Goal: Task Accomplishment & Management: Use online tool/utility

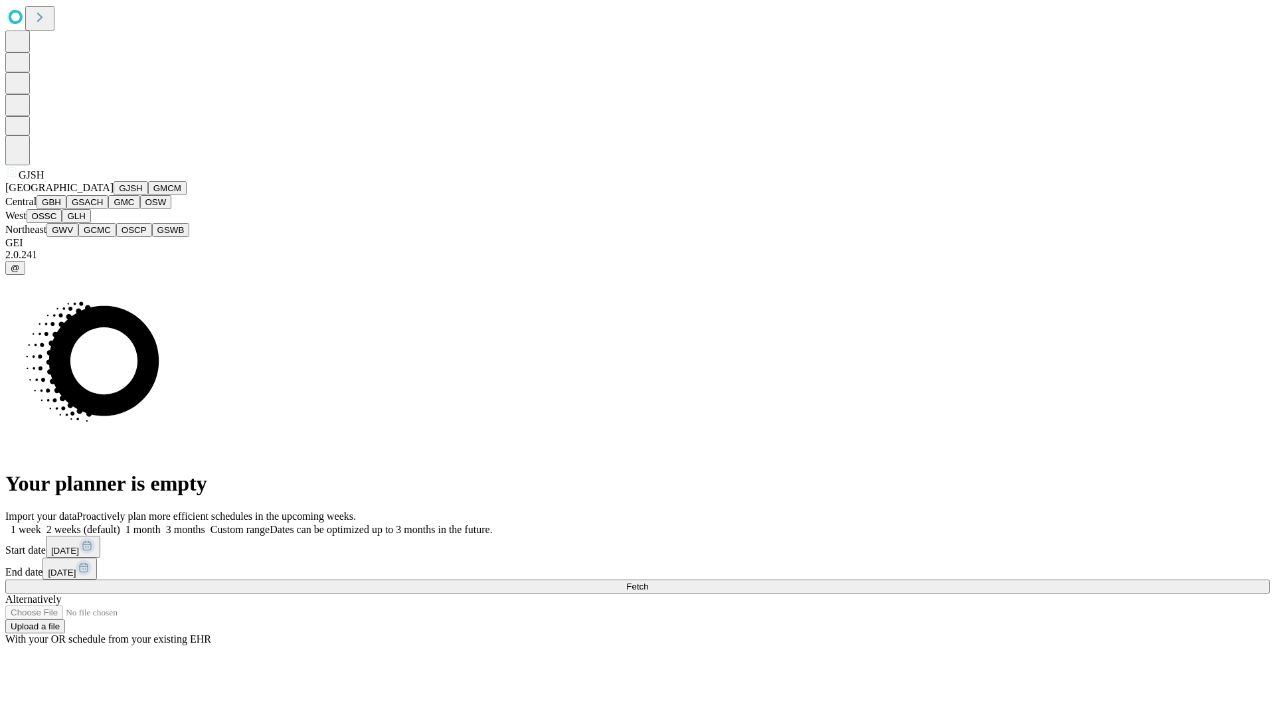
click at [114, 195] on button "GJSH" at bounding box center [131, 188] width 35 height 14
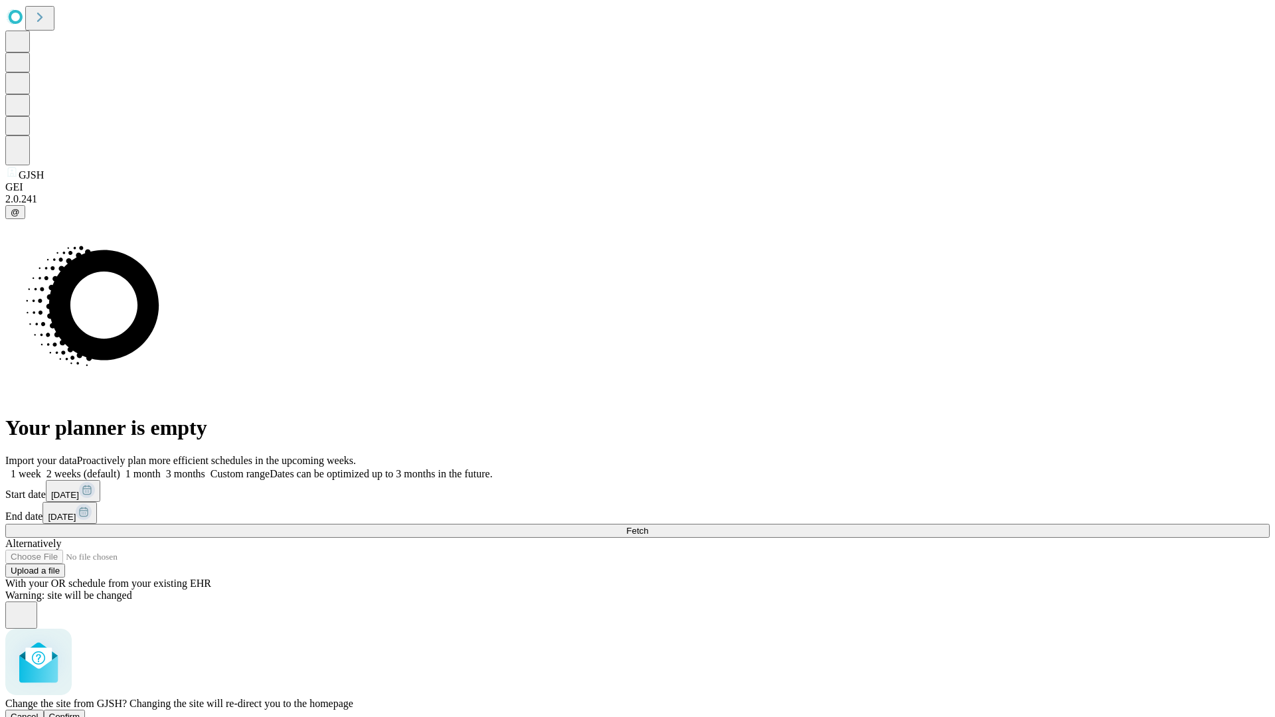
click at [80, 712] on span "Confirm" at bounding box center [64, 717] width 31 height 10
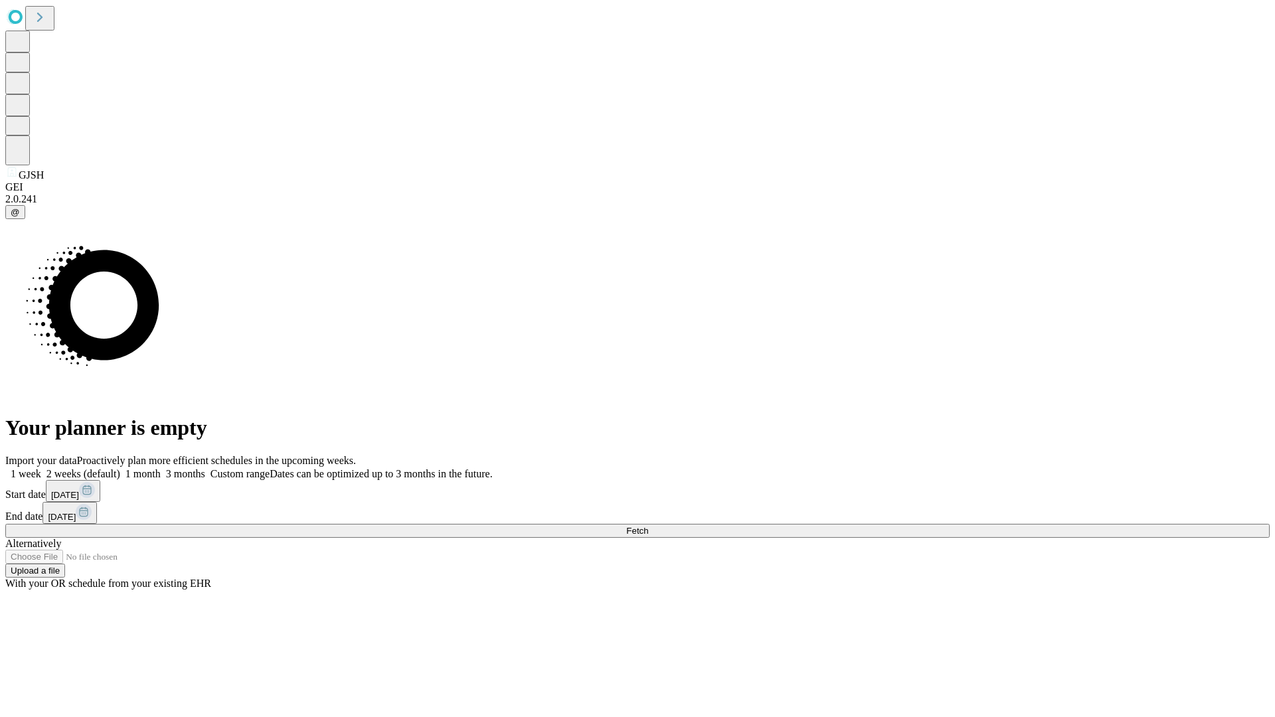
click at [120, 468] on label "2 weeks (default)" at bounding box center [80, 473] width 79 height 11
click at [648, 526] on span "Fetch" at bounding box center [637, 531] width 22 height 10
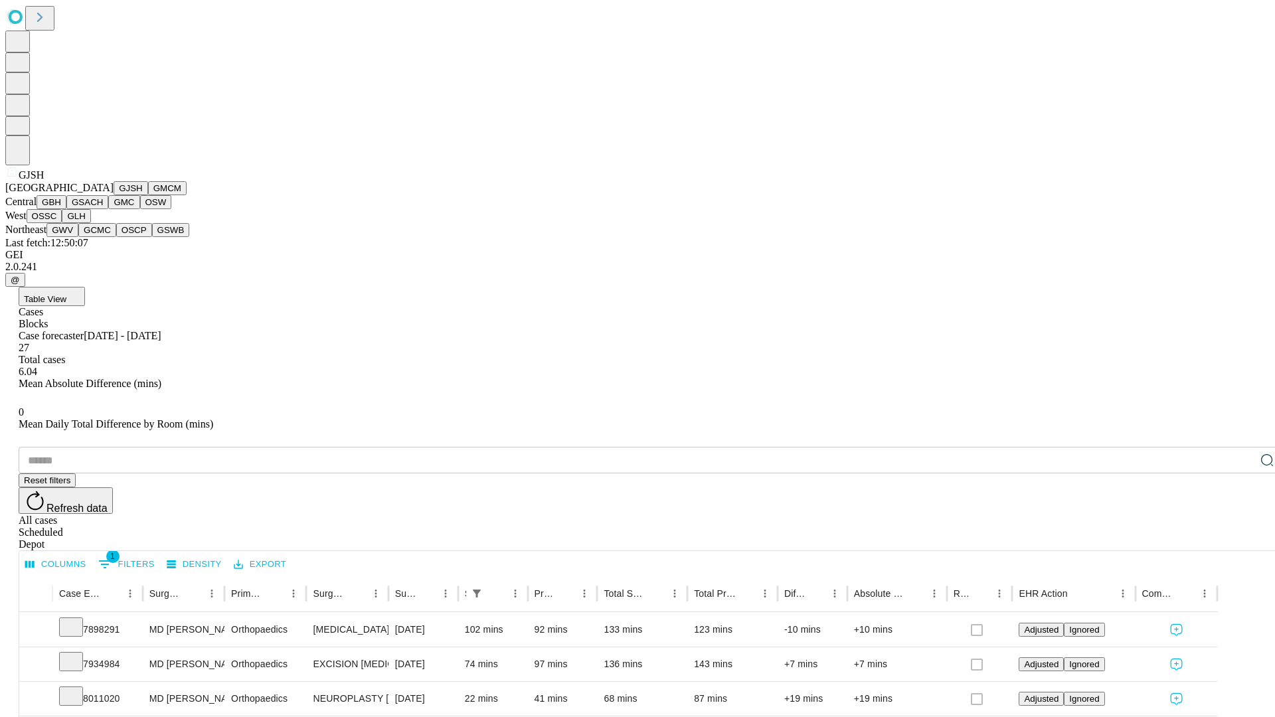
click at [148, 195] on button "GMCM" at bounding box center [167, 188] width 39 height 14
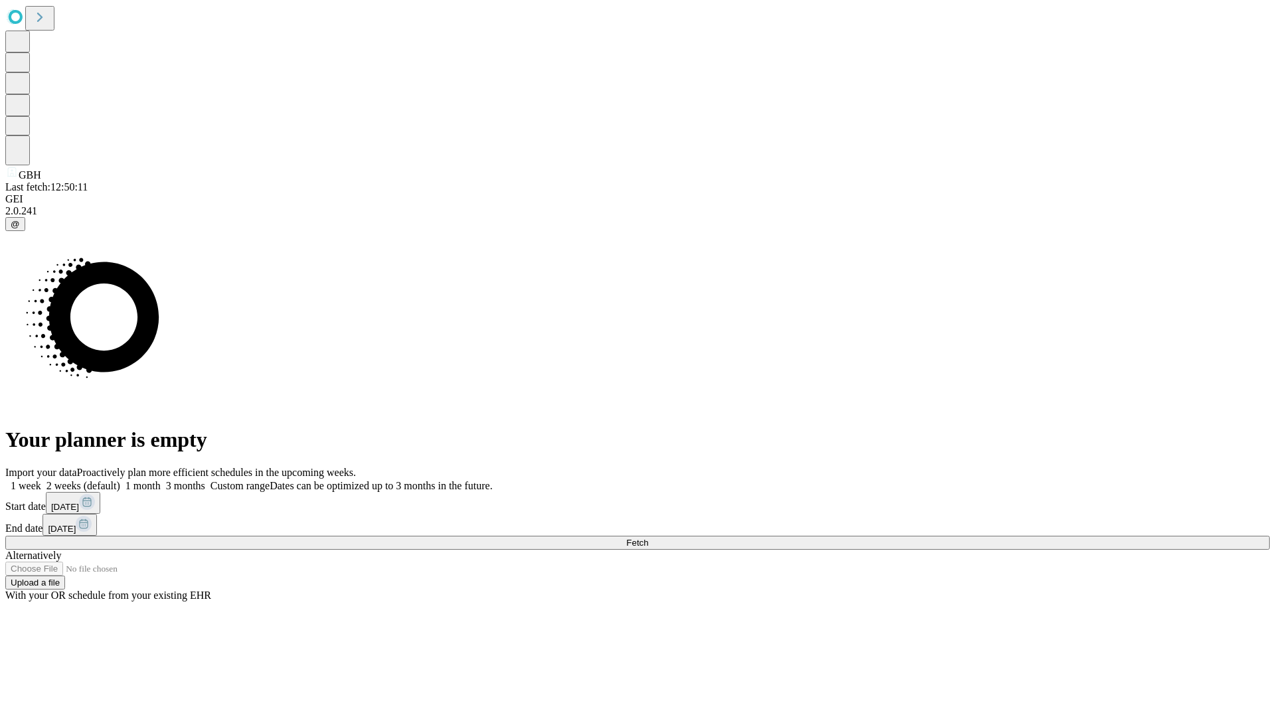
click at [120, 480] on label "2 weeks (default)" at bounding box center [80, 485] width 79 height 11
click at [648, 538] on span "Fetch" at bounding box center [637, 543] width 22 height 10
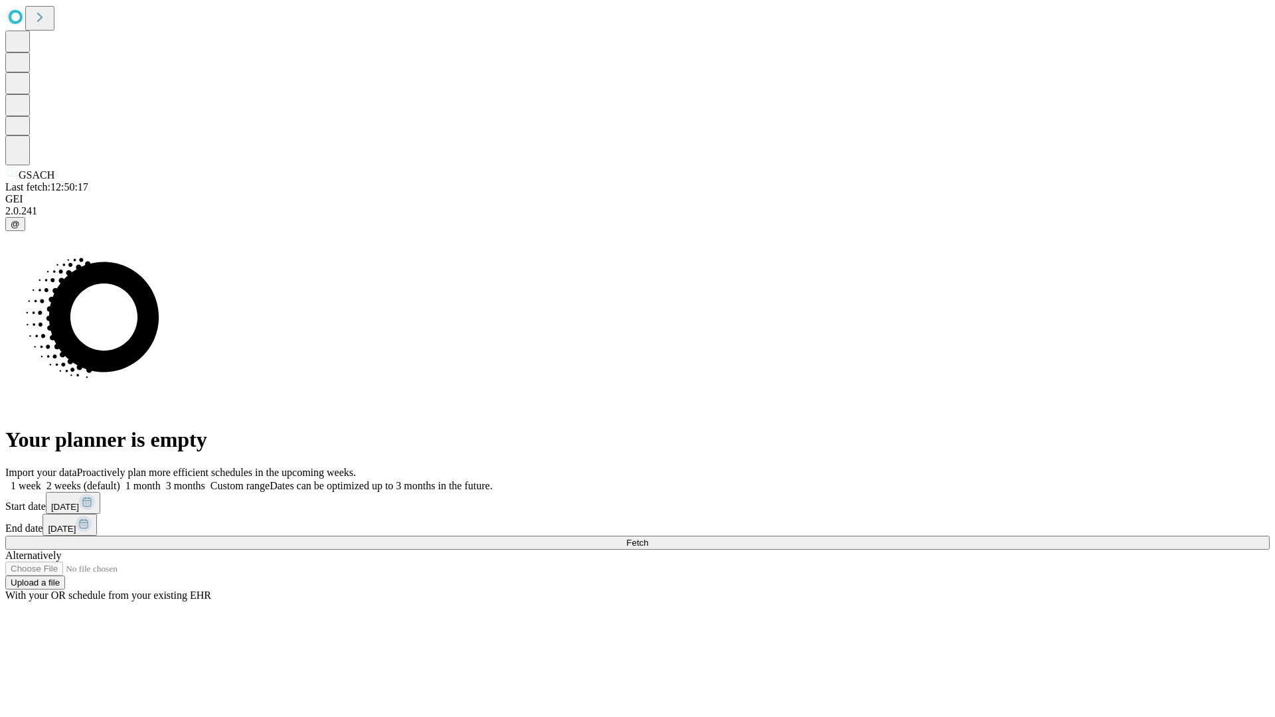
click at [120, 480] on label "2 weeks (default)" at bounding box center [80, 485] width 79 height 11
click at [648, 538] on span "Fetch" at bounding box center [637, 543] width 22 height 10
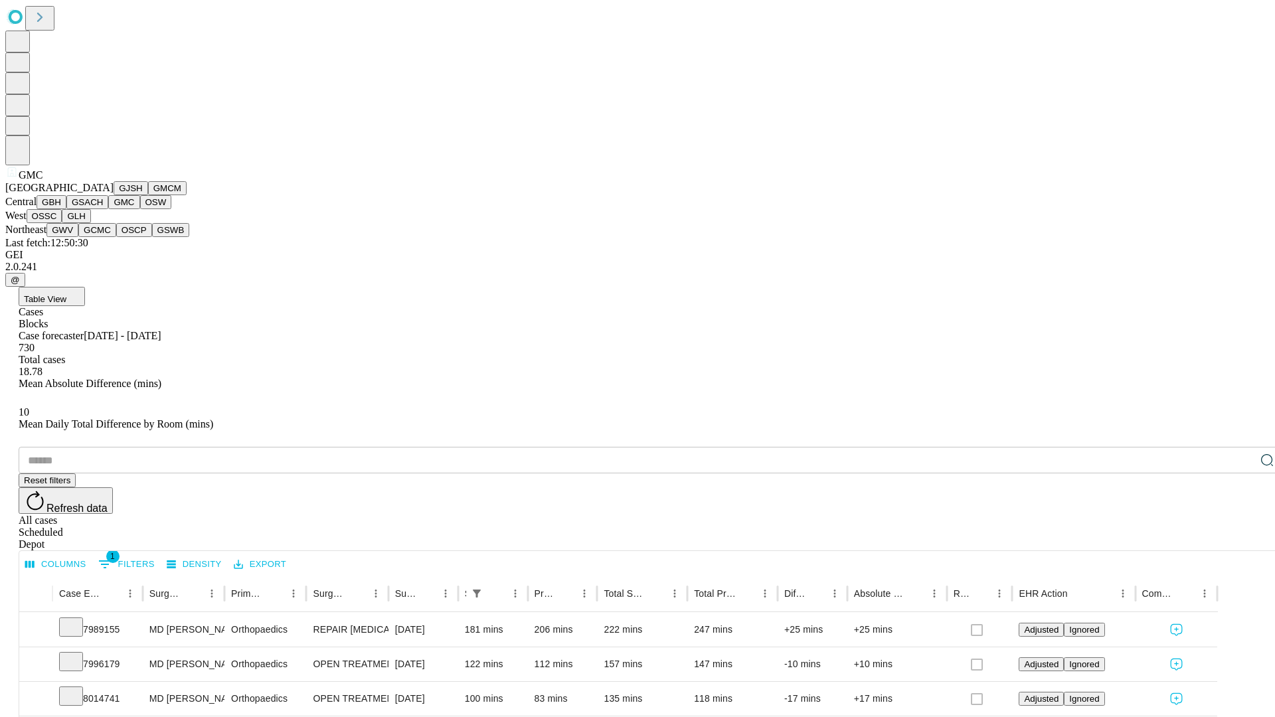
click at [140, 209] on button "OSW" at bounding box center [156, 202] width 32 height 14
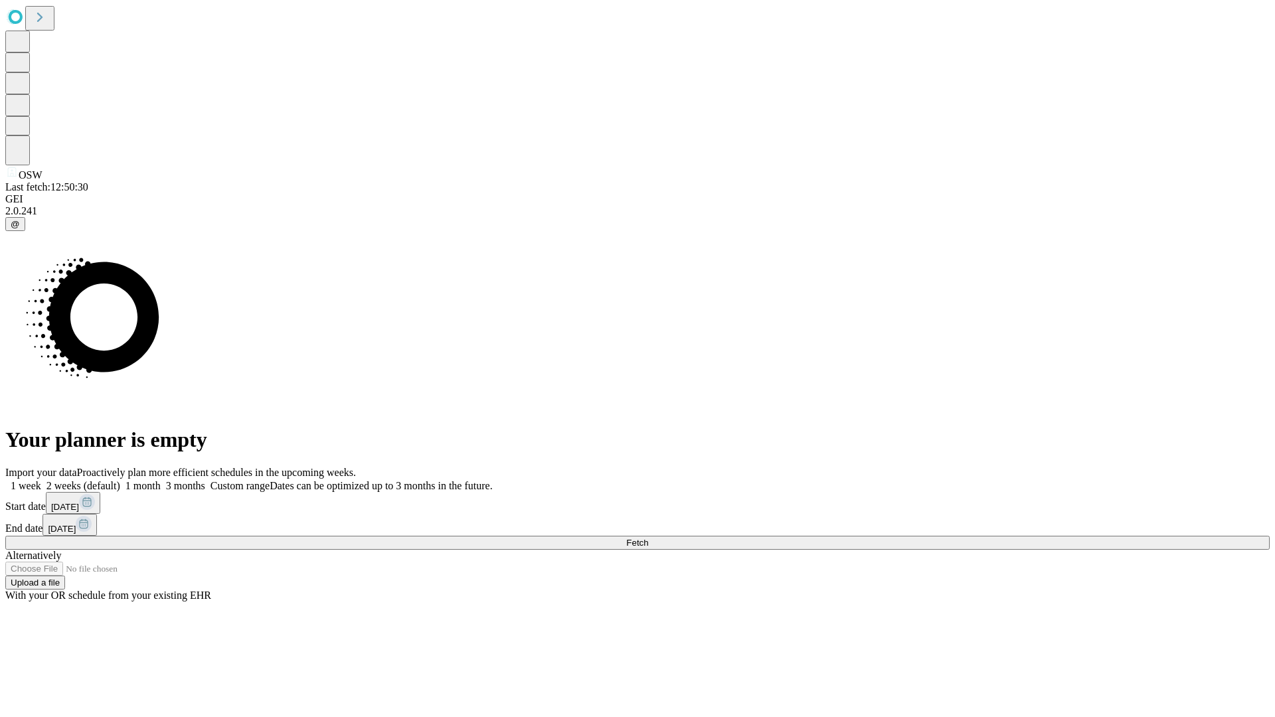
click at [120, 480] on label "2 weeks (default)" at bounding box center [80, 485] width 79 height 11
click at [648, 538] on span "Fetch" at bounding box center [637, 543] width 22 height 10
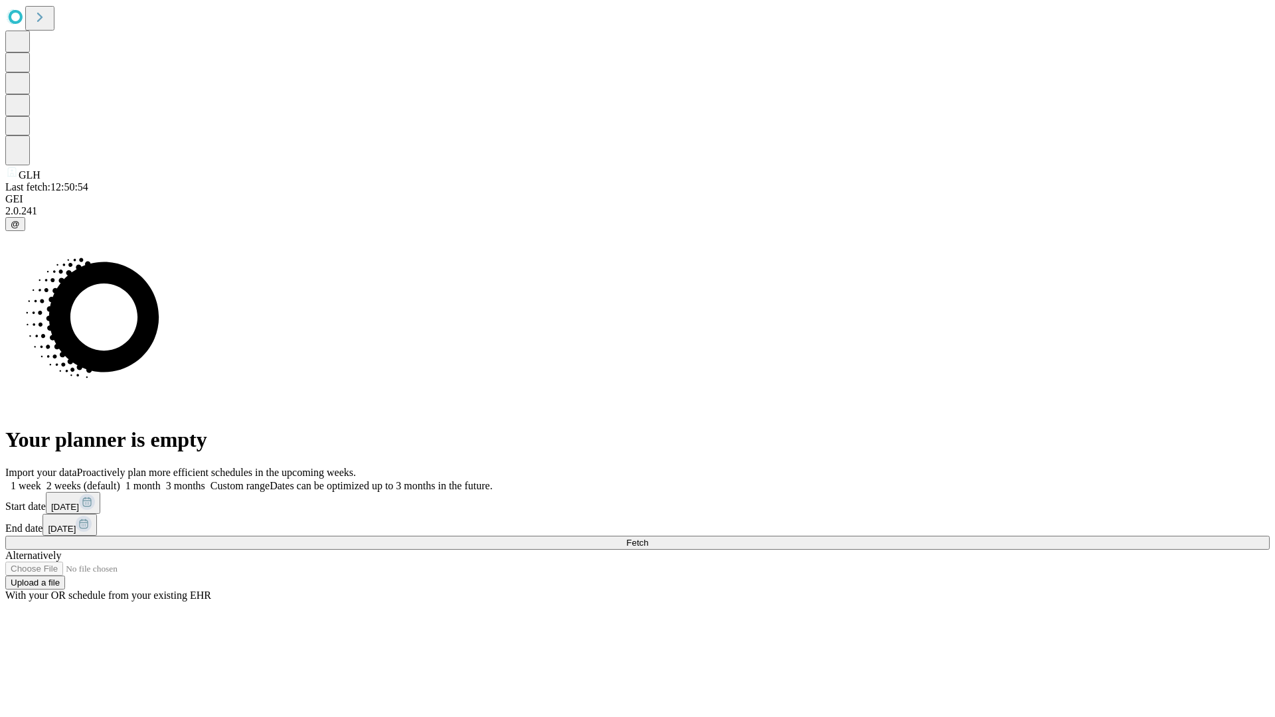
click at [120, 480] on label "2 weeks (default)" at bounding box center [80, 485] width 79 height 11
click at [648, 538] on span "Fetch" at bounding box center [637, 543] width 22 height 10
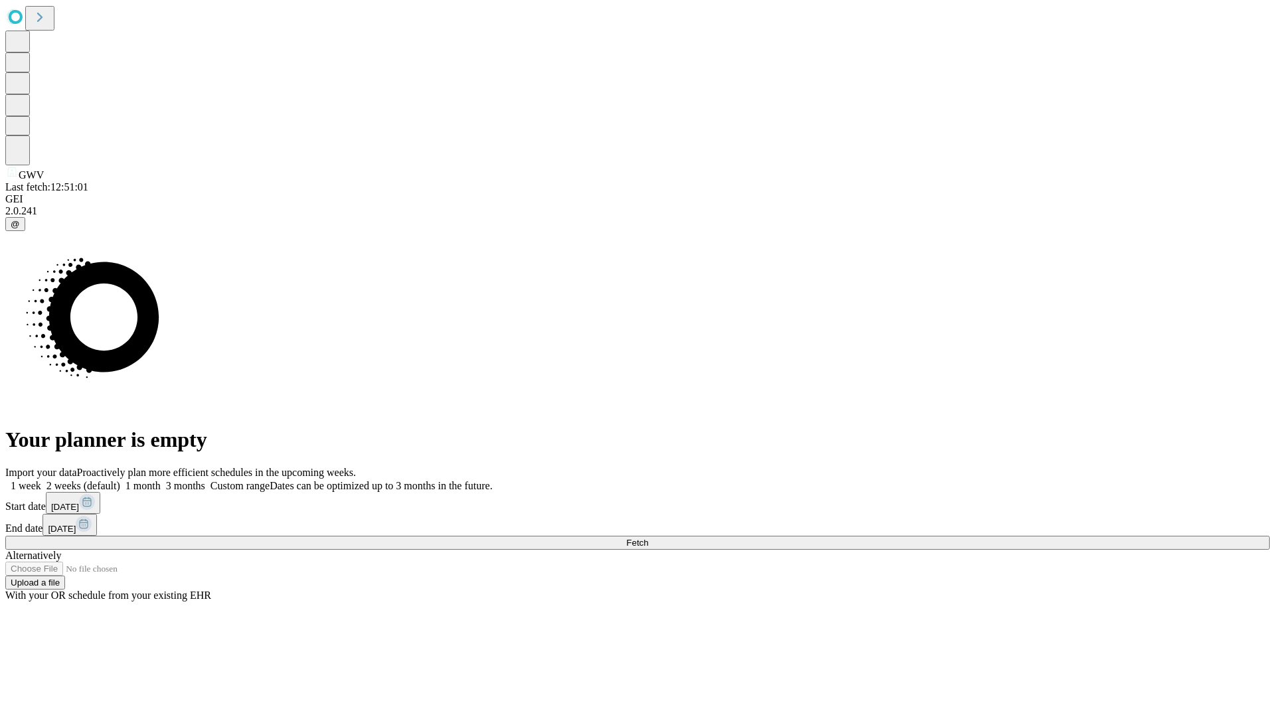
click at [648, 538] on span "Fetch" at bounding box center [637, 543] width 22 height 10
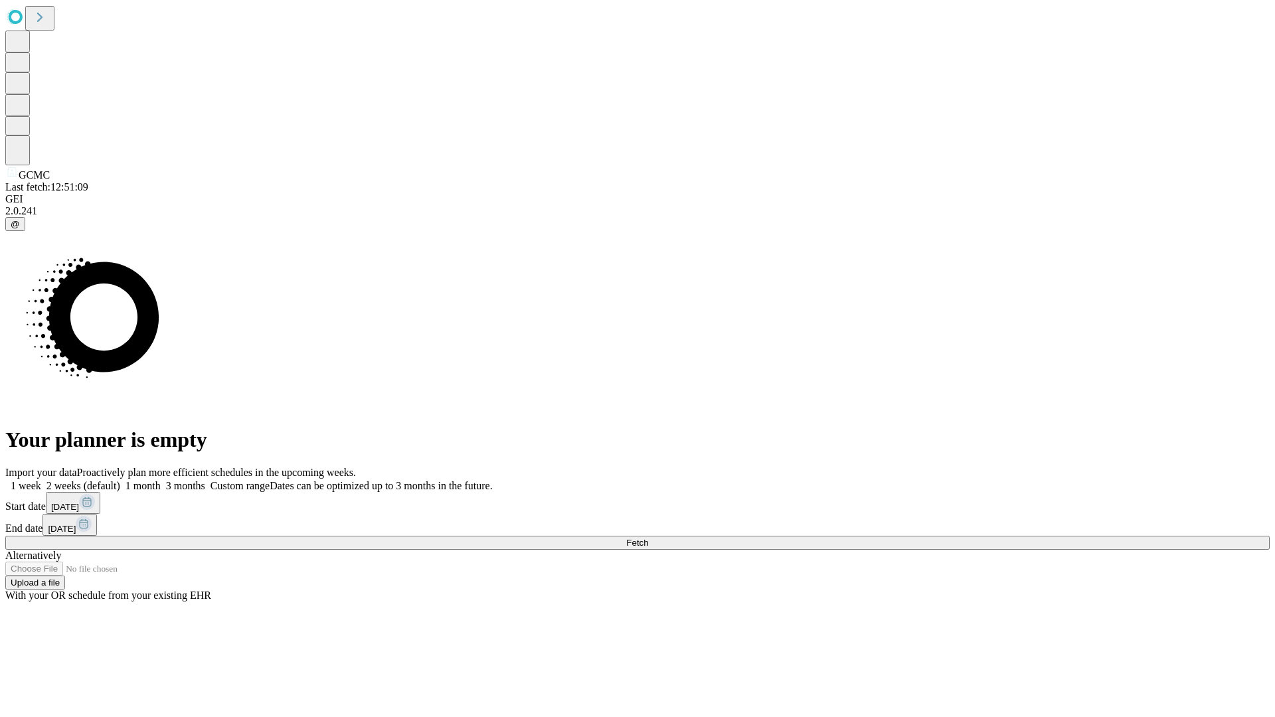
click at [120, 480] on label "2 weeks (default)" at bounding box center [80, 485] width 79 height 11
click at [648, 538] on span "Fetch" at bounding box center [637, 543] width 22 height 10
click at [120, 480] on label "2 weeks (default)" at bounding box center [80, 485] width 79 height 11
click at [648, 538] on span "Fetch" at bounding box center [637, 543] width 22 height 10
